Goal: Communication & Community: Answer question/provide support

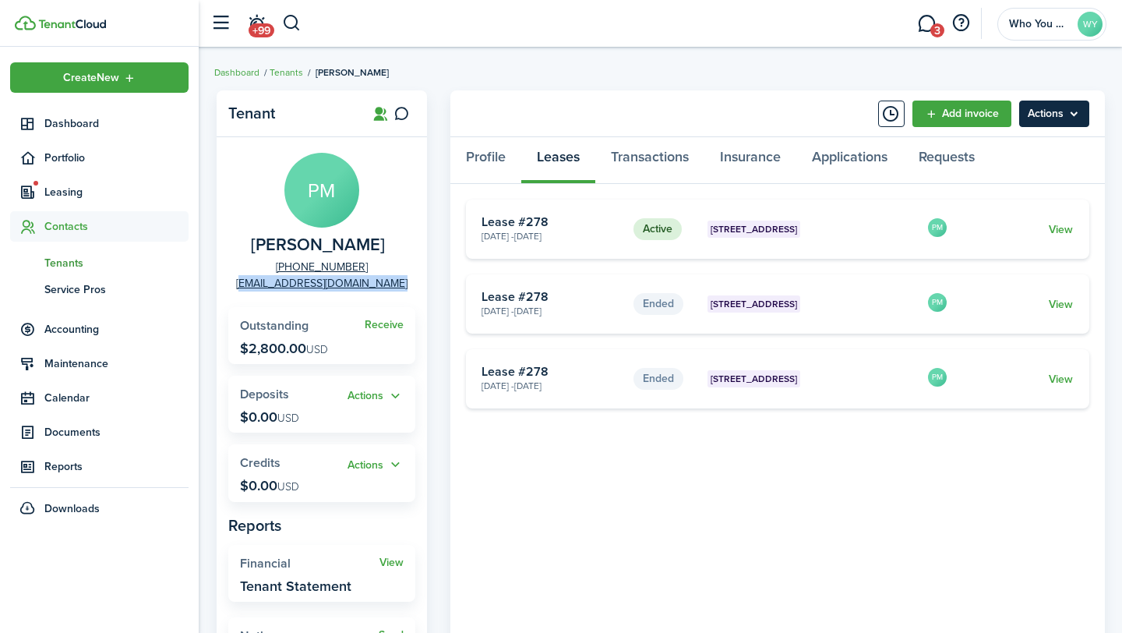
click at [1060, 120] on menu-btn "Actions" at bounding box center [1054, 114] width 70 height 26
click at [403, 122] on link at bounding box center [402, 114] width 26 height 26
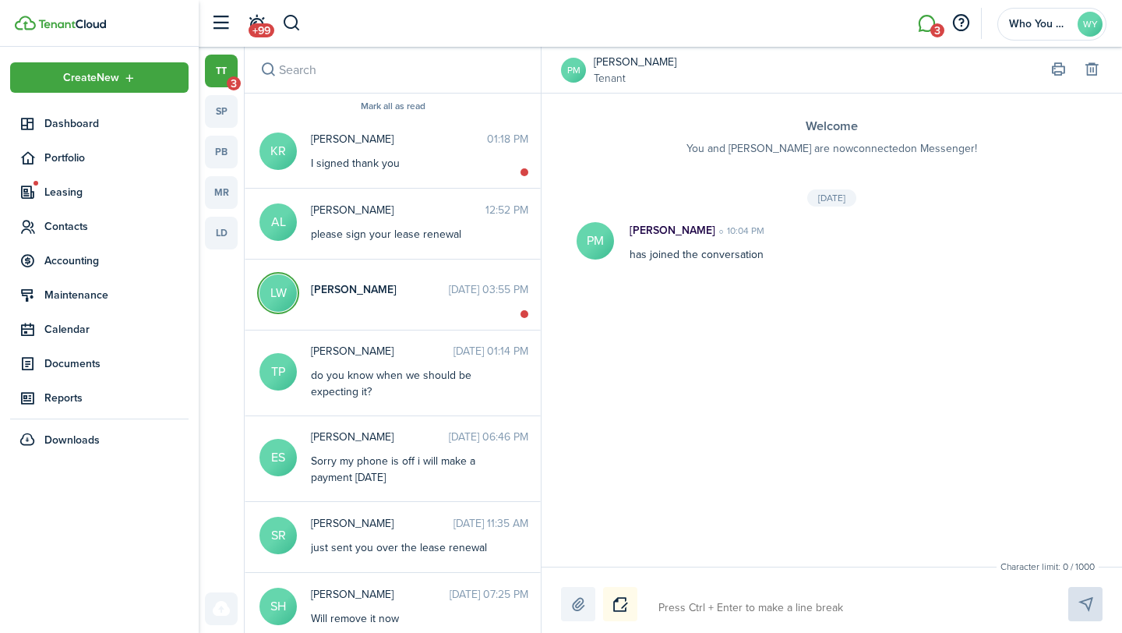
click at [752, 598] on textarea at bounding box center [845, 607] width 384 height 26
type textarea "p"
type textarea "pe"
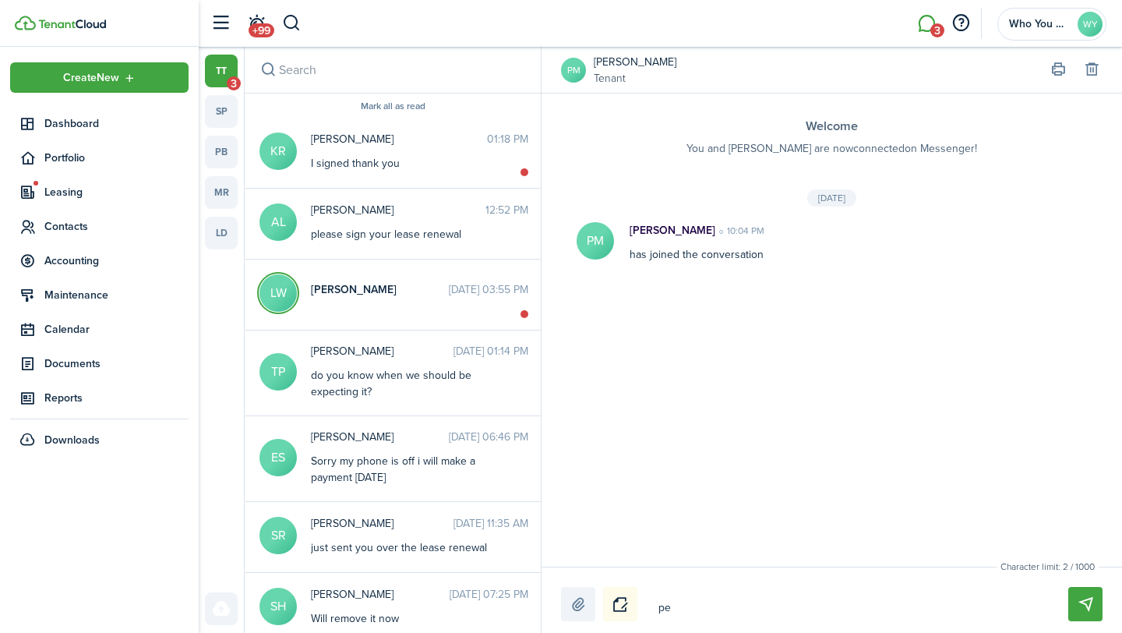
type textarea "ped"
type textarea "pedr"
type textarea "[PERSON_NAME]"
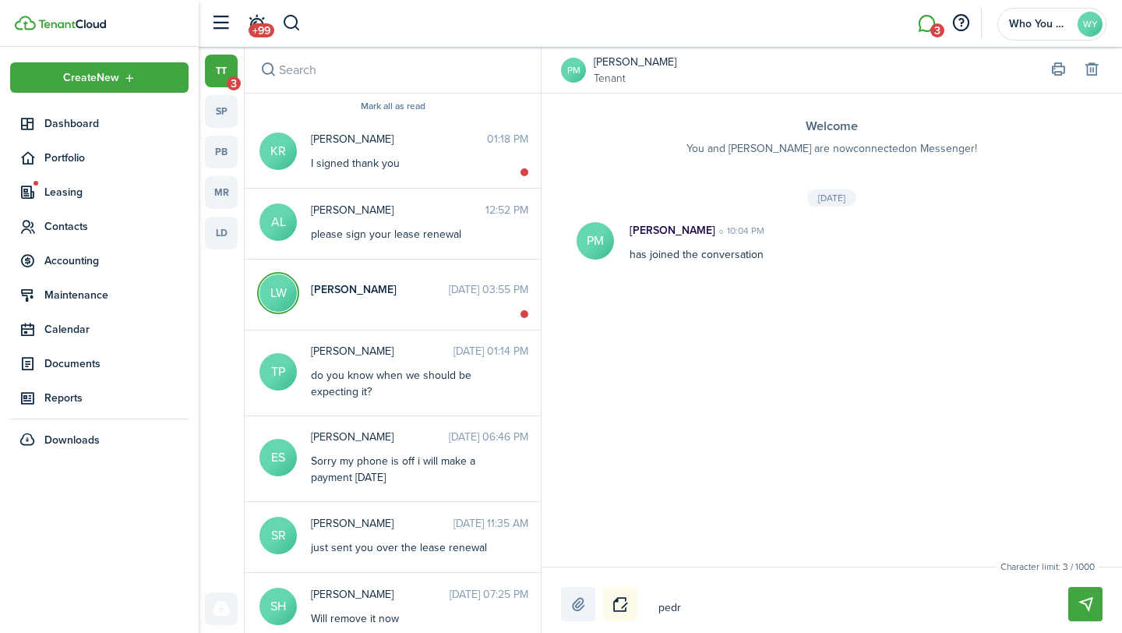
type textarea "[PERSON_NAME]"
